Goal: Information Seeking & Learning: Learn about a topic

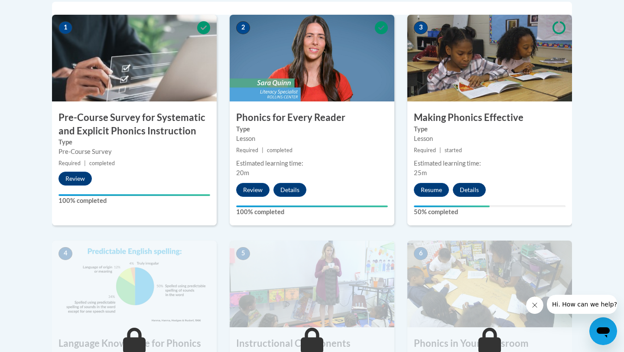
scroll to position [296, 0]
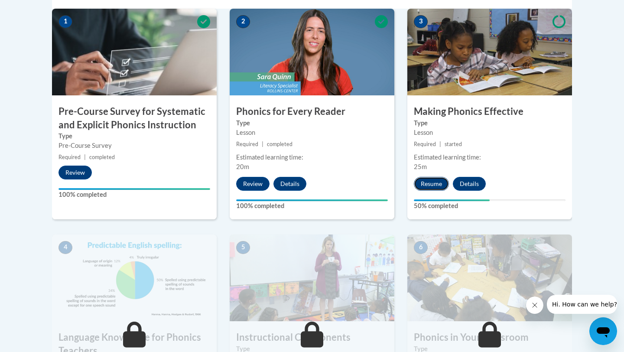
click at [434, 183] on button "Resume" at bounding box center [431, 184] width 35 height 14
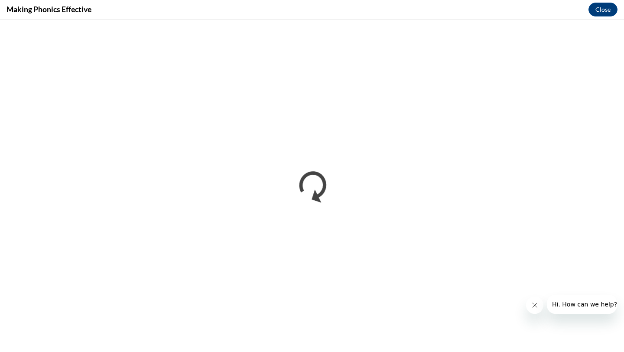
scroll to position [0, 0]
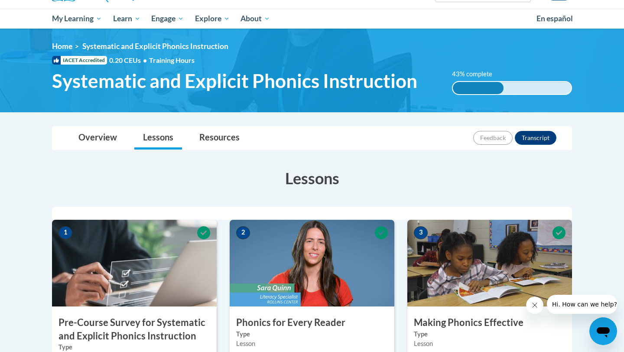
scroll to position [55, 0]
